Goal: Task Accomplishment & Management: Manage account settings

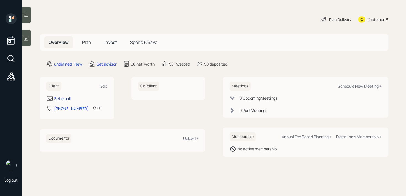
click at [66, 95] on div "Set email" at bounding box center [62, 98] width 17 height 6
select select "America/[GEOGRAPHIC_DATA]"
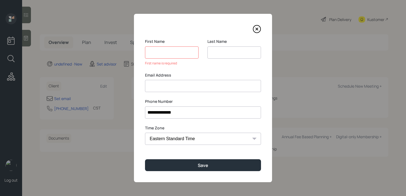
click at [220, 52] on input at bounding box center [234, 52] width 54 height 12
type input "[PERSON_NAME]"
click at [187, 53] on input at bounding box center [172, 52] width 54 height 12
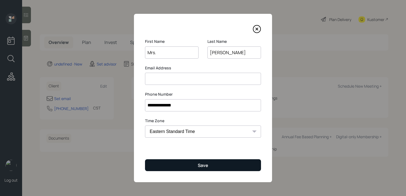
type input "Mrs."
click at [219, 163] on button "Save" at bounding box center [203, 165] width 116 height 12
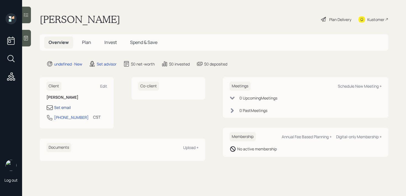
click at [68, 106] on div "Set email" at bounding box center [62, 107] width 17 height 6
select select "America/[GEOGRAPHIC_DATA]"
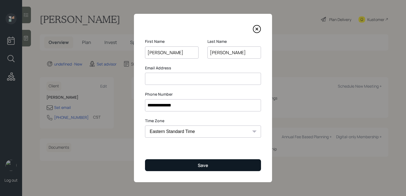
type input "[PERSON_NAME]"
click at [208, 166] on div "Save" at bounding box center [203, 165] width 10 height 6
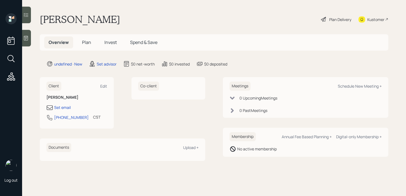
click at [28, 42] on div at bounding box center [26, 38] width 9 height 17
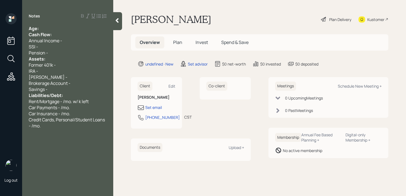
click at [55, 27] on div "Age:" at bounding box center [68, 28] width 78 height 6
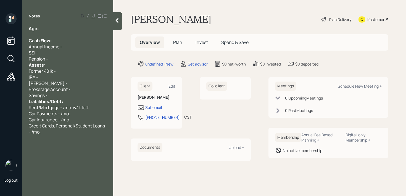
click at [56, 57] on div "Pension -" at bounding box center [68, 59] width 78 height 6
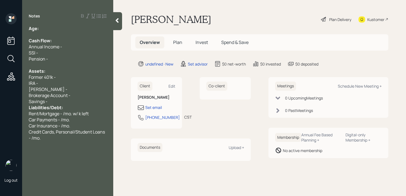
click at [61, 103] on div "Savings -" at bounding box center [68, 101] width 78 height 6
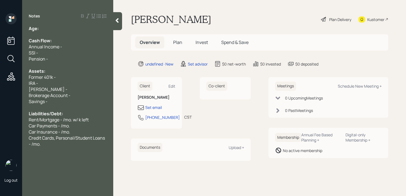
click at [380, 20] on div "Kustomer" at bounding box center [375, 20] width 17 height 6
click at [53, 33] on div at bounding box center [68, 34] width 78 height 6
click at [63, 63] on div at bounding box center [68, 65] width 78 height 6
click at [66, 47] on div "Annual Income -" at bounding box center [68, 47] width 78 height 6
click at [67, 52] on div "SSI -" at bounding box center [68, 53] width 78 height 6
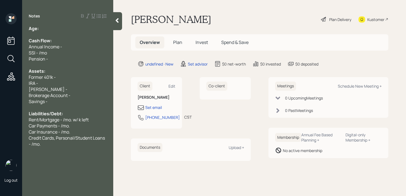
click at [63, 106] on div at bounding box center [68, 107] width 78 height 6
click at [63, 102] on div "Savings -" at bounding box center [68, 101] width 78 height 6
click at [71, 94] on div "Brokerage Account -" at bounding box center [68, 95] width 78 height 6
click at [71, 101] on div "Savings - k" at bounding box center [68, 101] width 78 height 6
click at [79, 96] on div "Brokerage Account -" at bounding box center [68, 95] width 78 height 6
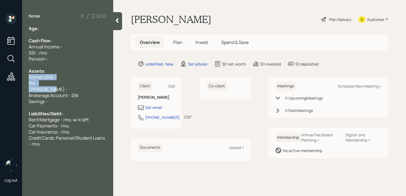
drag, startPoint x: 54, startPoint y: 89, endPoint x: 22, endPoint y: 79, distance: 33.7
click at [22, 79] on div "Log out Notes Age: Cash Flow: Annual Income - SSI - /mo Pension - Assets: Forme…" at bounding box center [203, 98] width 406 height 196
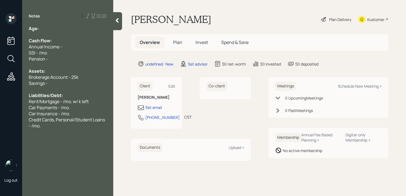
click at [73, 83] on div "Savings -" at bounding box center [68, 83] width 78 height 6
click at [58, 81] on div "Savings - k" at bounding box center [68, 83] width 78 height 6
drag, startPoint x: 55, startPoint y: 81, endPoint x: 12, endPoint y: 81, distance: 43.3
click at [12, 81] on div "Log out Notes Age: Cash Flow: Annual Income - SSI - /mo Pension - Assets: Broke…" at bounding box center [203, 98] width 406 height 196
click at [70, 92] on div "Liabilities/Debt:" at bounding box center [68, 95] width 78 height 6
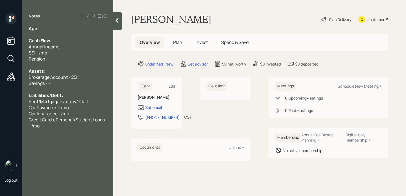
click at [72, 85] on div "Savings - k" at bounding box center [68, 83] width 78 height 6
click at [86, 76] on div "Brokerage Account - 25k" at bounding box center [68, 77] width 78 height 6
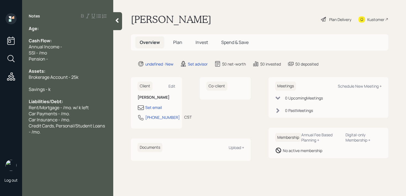
click at [79, 29] on div "Age:" at bounding box center [68, 28] width 78 height 6
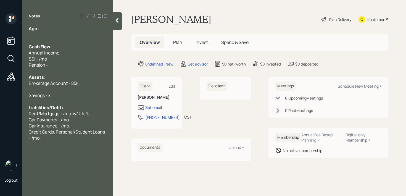
click at [75, 79] on div "Assets:" at bounding box center [68, 77] width 78 height 6
drag, startPoint x: 79, startPoint y: 81, endPoint x: 0, endPoint y: 81, distance: 79.5
click at [0, 81] on div "Log out Notes Age: Cash Flow: Annual Income - SSI - /mo Pension - Assets: Broke…" at bounding box center [203, 98] width 406 height 196
click at [41, 83] on span "Brokerage Account - 25k" at bounding box center [54, 83] width 50 height 6
click at [159, 108] on div "Set email" at bounding box center [153, 107] width 17 height 6
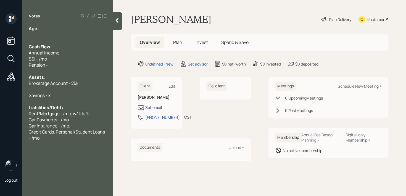
select select "America/[GEOGRAPHIC_DATA]"
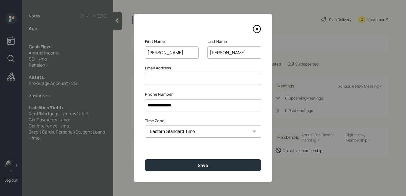
drag, startPoint x: 203, startPoint y: 79, endPoint x: 207, endPoint y: 85, distance: 6.9
click at [205, 85] on div "**********" at bounding box center [203, 98] width 138 height 168
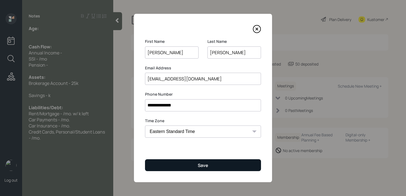
type input "[EMAIL_ADDRESS][DOMAIN_NAME]"
click at [215, 167] on button "Save" at bounding box center [203, 165] width 116 height 12
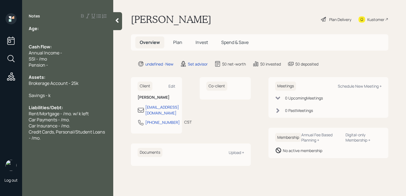
click at [377, 23] on div "Kustomer" at bounding box center [373, 19] width 30 height 12
